Goal: Task Accomplishment & Management: Manage account settings

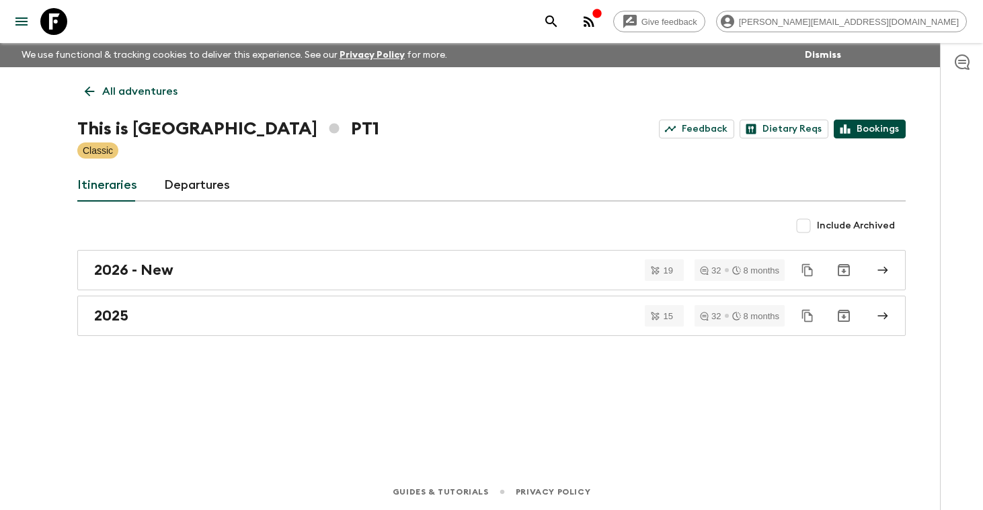
click at [872, 130] on link "Bookings" at bounding box center [870, 129] width 72 height 19
click at [149, 89] on p "All adventures" at bounding box center [139, 91] width 75 height 16
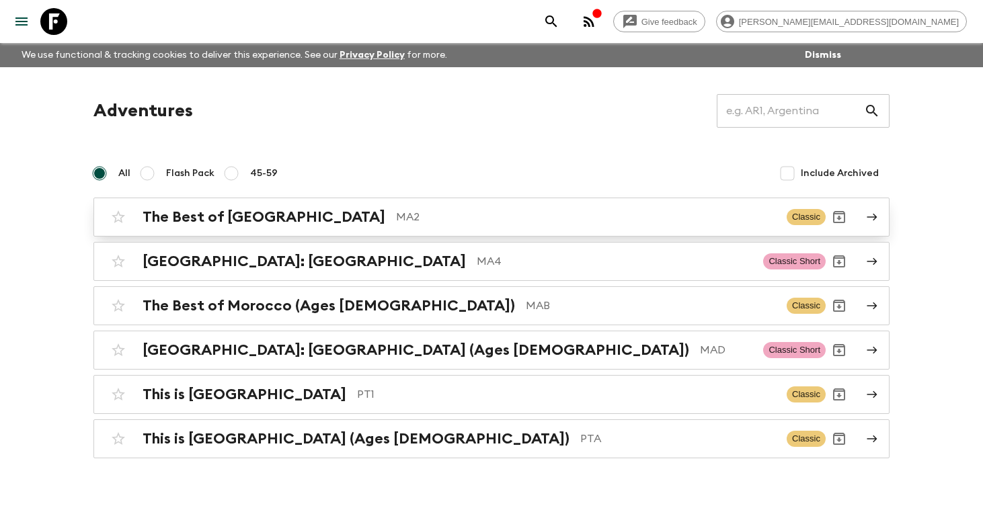
click at [248, 218] on h2 "The Best of [GEOGRAPHIC_DATA]" at bounding box center [264, 217] width 243 height 17
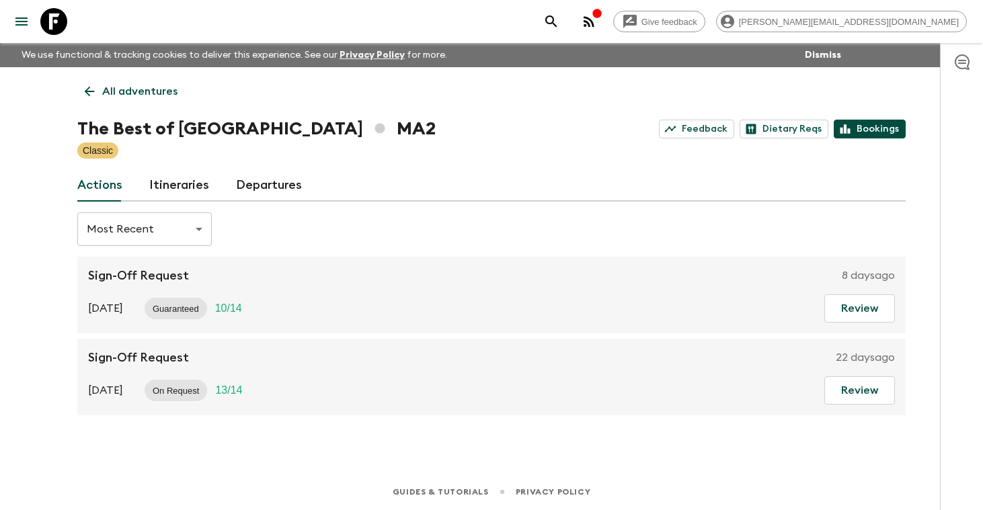
click at [887, 129] on link "Bookings" at bounding box center [870, 129] width 72 height 19
click at [160, 91] on p "All adventures" at bounding box center [139, 91] width 75 height 16
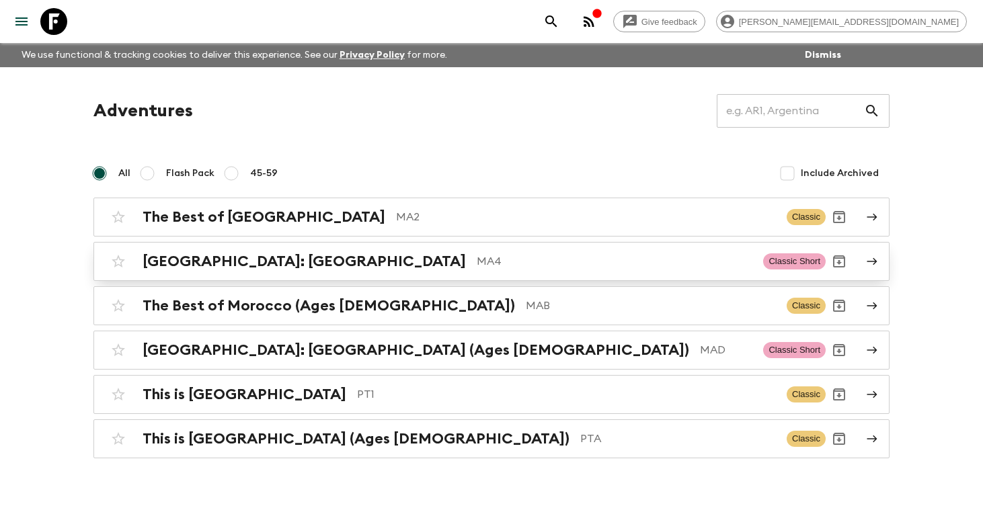
click at [197, 262] on h2 "[GEOGRAPHIC_DATA]: [GEOGRAPHIC_DATA]" at bounding box center [305, 261] width 324 height 17
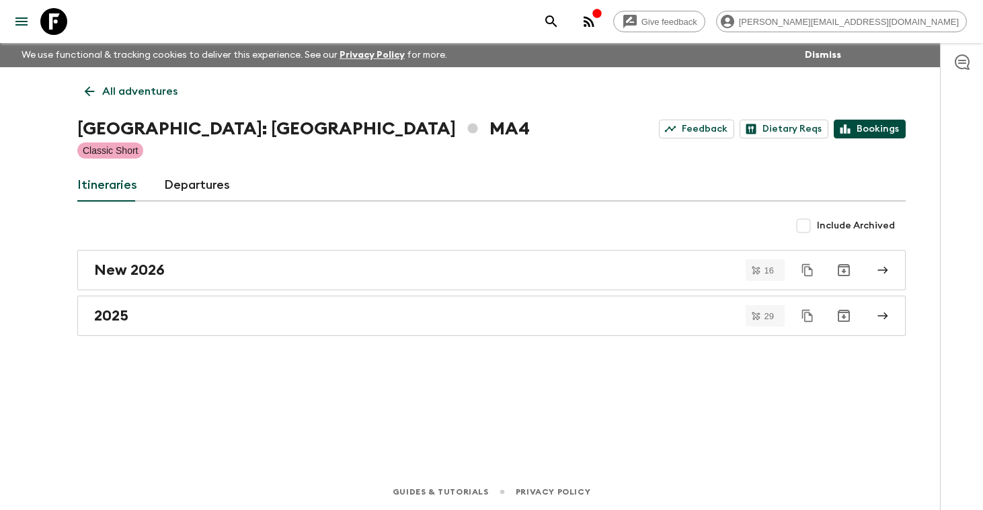
click at [881, 130] on link "Bookings" at bounding box center [870, 129] width 72 height 19
